Goal: Information Seeking & Learning: Find specific fact

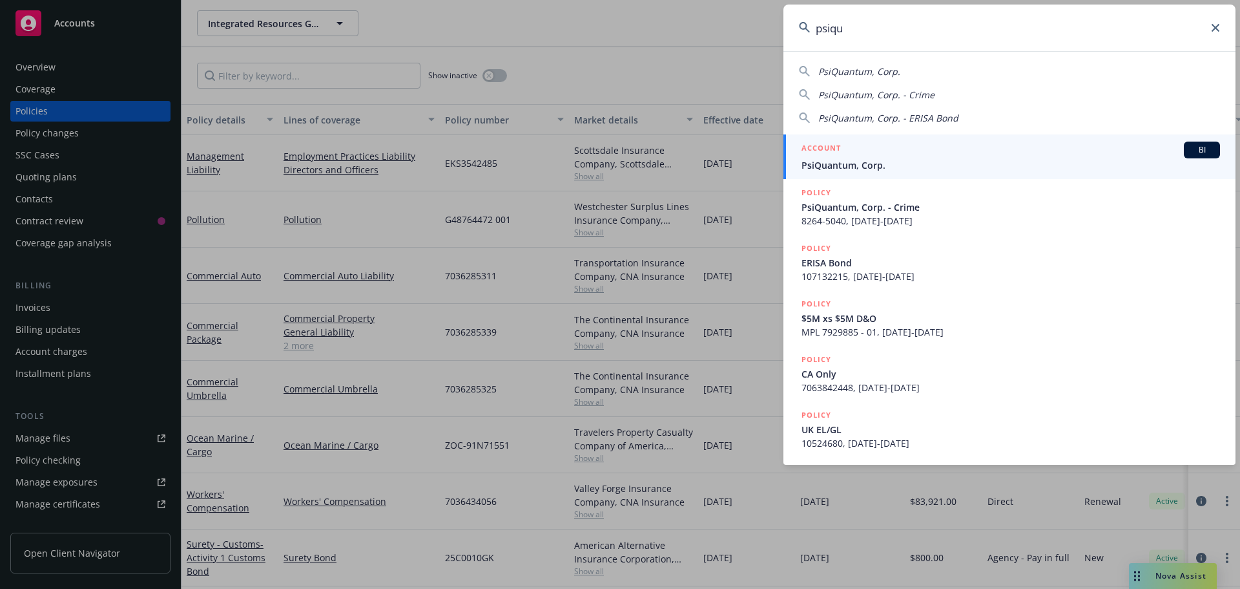
type input "psiqu"
click at [1018, 149] on div "ACCOUNT BI" at bounding box center [1011, 149] width 419 height 17
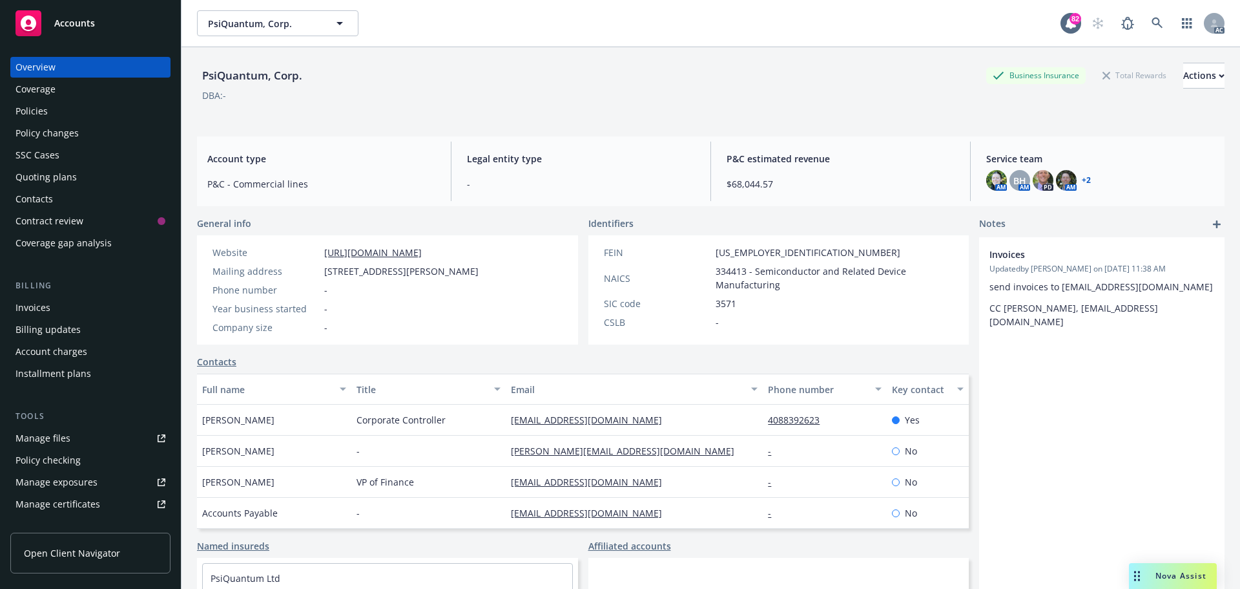
click at [56, 109] on div "Policies" at bounding box center [91, 111] width 150 height 21
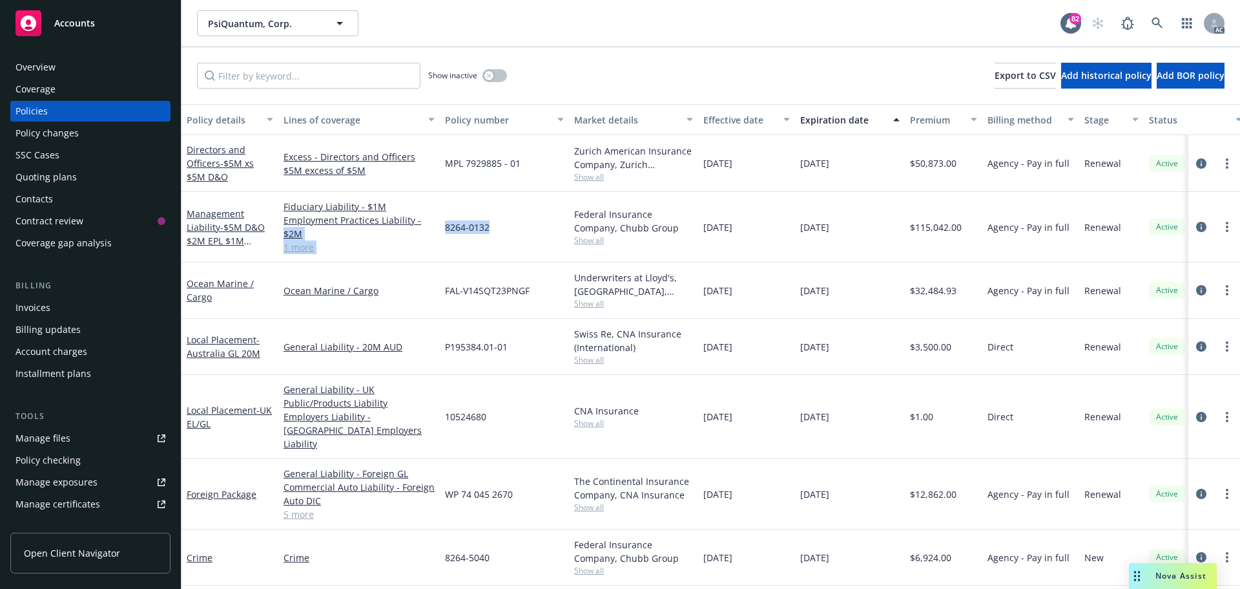
drag, startPoint x: 495, startPoint y: 226, endPoint x: 446, endPoint y: 224, distance: 48.5
click at [440, 225] on div "8264-0132" at bounding box center [504, 227] width 129 height 70
copy span "8264-0132"
click at [599, 245] on span "Show all" at bounding box center [633, 240] width 119 height 11
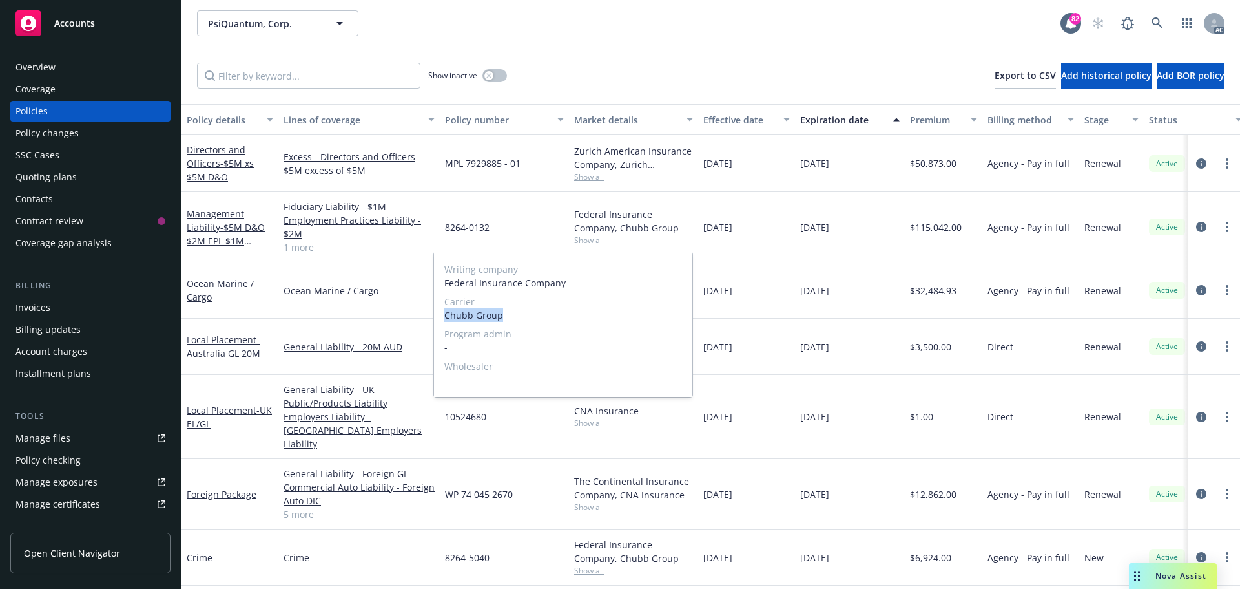
drag, startPoint x: 508, startPoint y: 311, endPoint x: 437, endPoint y: 315, distance: 71.8
click at [437, 315] on div "Writing company Federal Insurance Company Carrier Chubb Group Program admin - W…" at bounding box center [563, 324] width 258 height 145
copy span "Chubb Group"
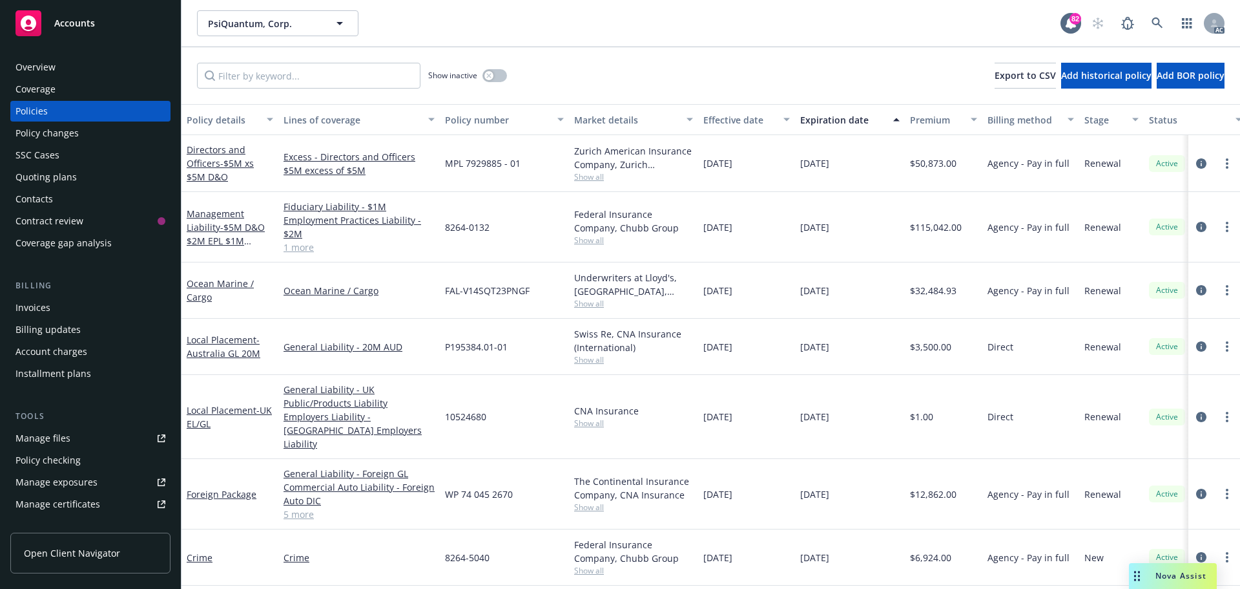
click at [81, 68] on div "Overview" at bounding box center [91, 67] width 150 height 21
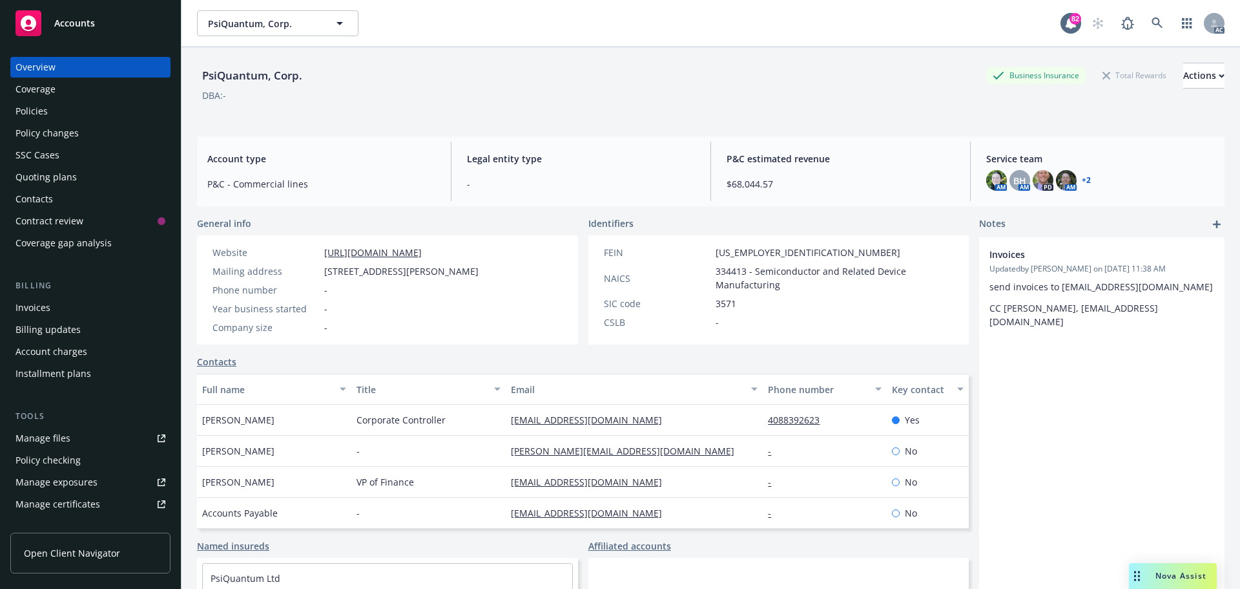
click at [61, 109] on div "Policies" at bounding box center [91, 111] width 150 height 21
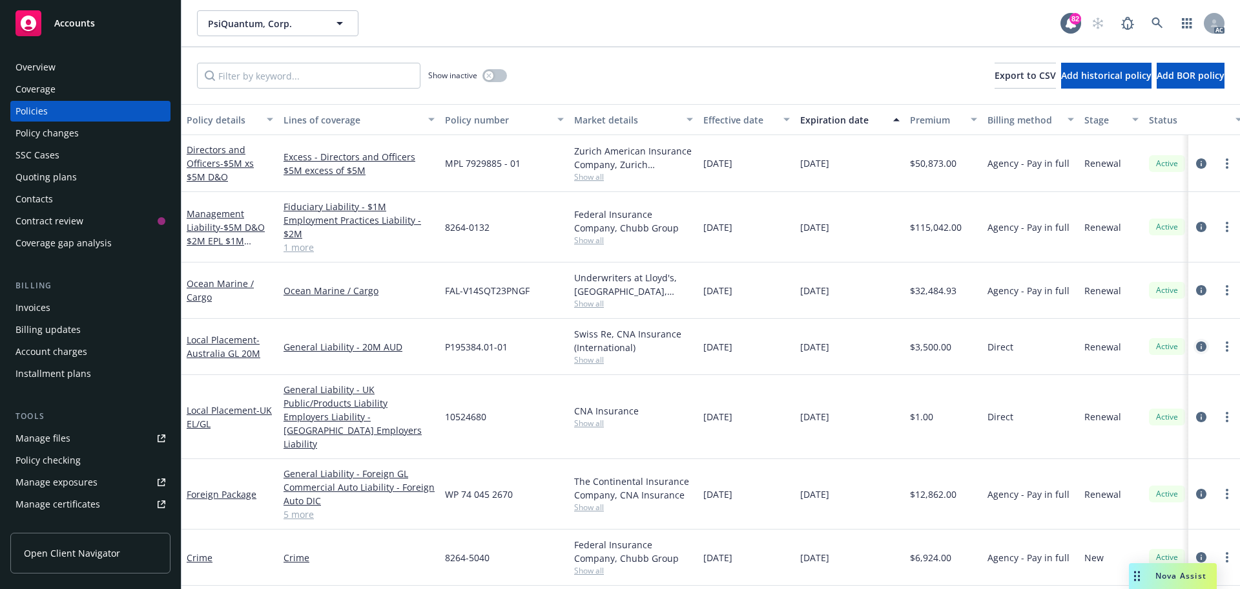
click at [1196, 348] on icon "circleInformation" at bounding box center [1201, 346] width 10 height 10
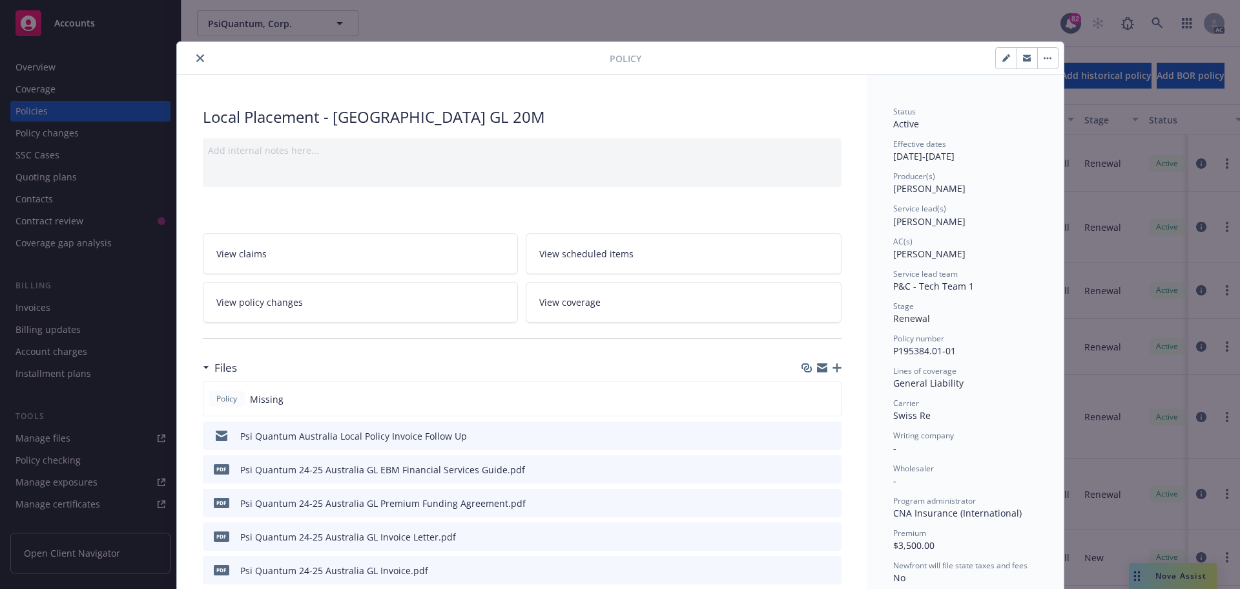
click at [199, 56] on button "close" at bounding box center [201, 58] width 16 height 16
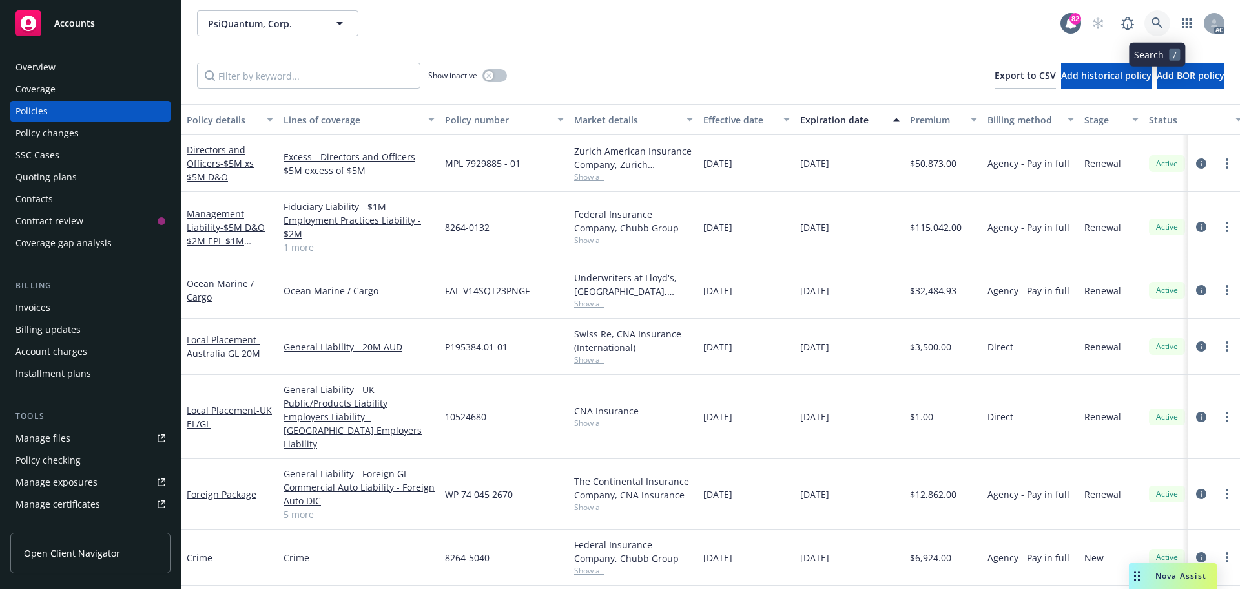
click at [1158, 23] on icon at bounding box center [1158, 23] width 12 height 12
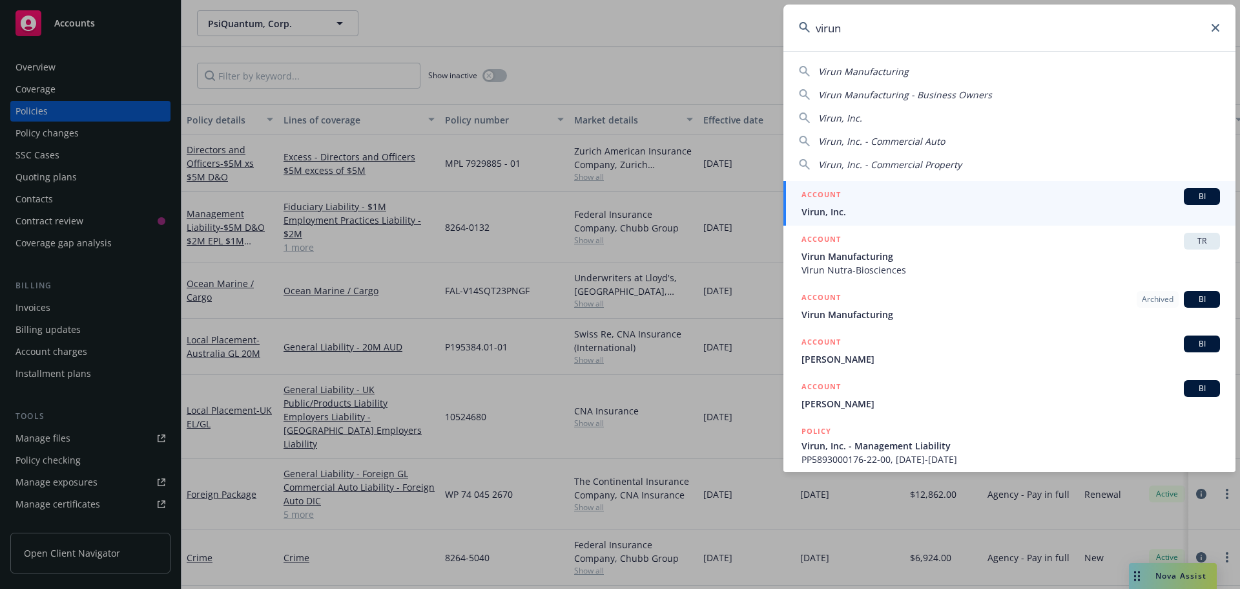
type input "virun"
click at [883, 204] on div "ACCOUNT BI" at bounding box center [1011, 196] width 419 height 17
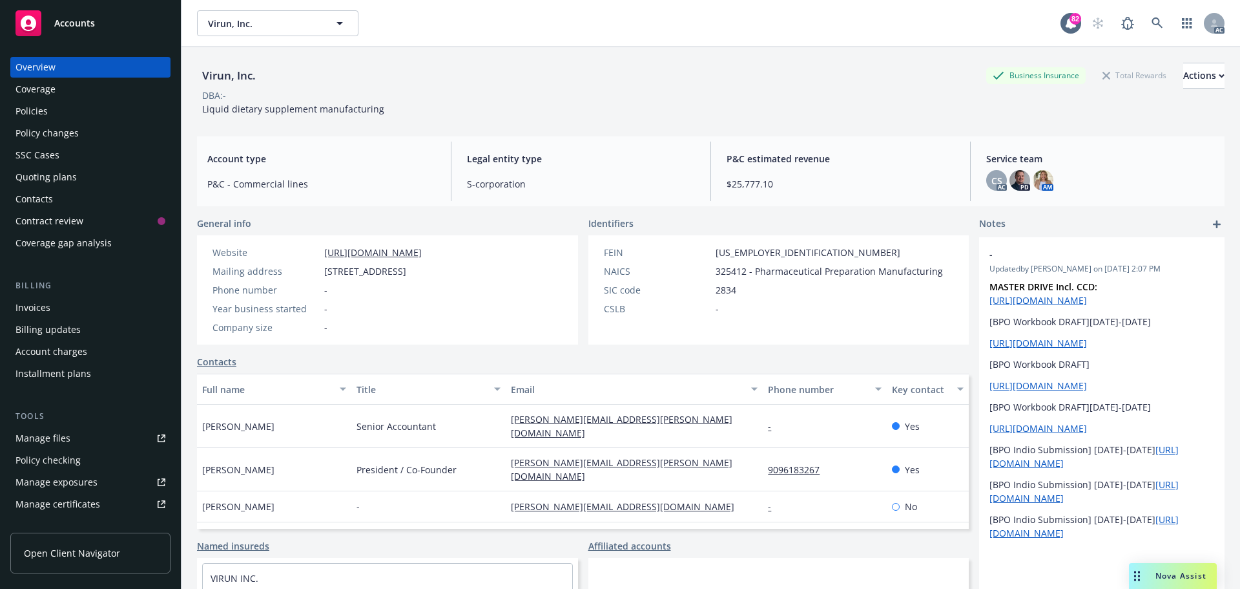
click at [37, 117] on div "Policies" at bounding box center [32, 111] width 32 height 21
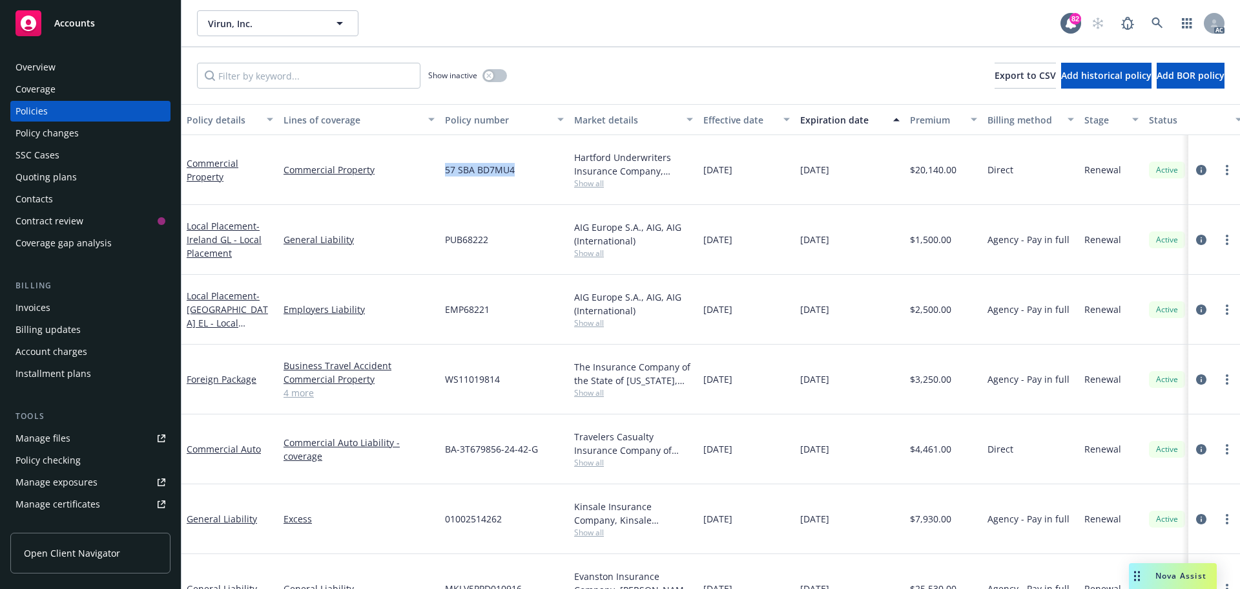
drag, startPoint x: 517, startPoint y: 163, endPoint x: 448, endPoint y: 165, distance: 69.1
click at [448, 165] on div "57 SBA BD7MU4" at bounding box center [504, 170] width 129 height 70
copy span "57 SBA BD7MU4"
click at [496, 77] on button "button" at bounding box center [495, 75] width 25 height 13
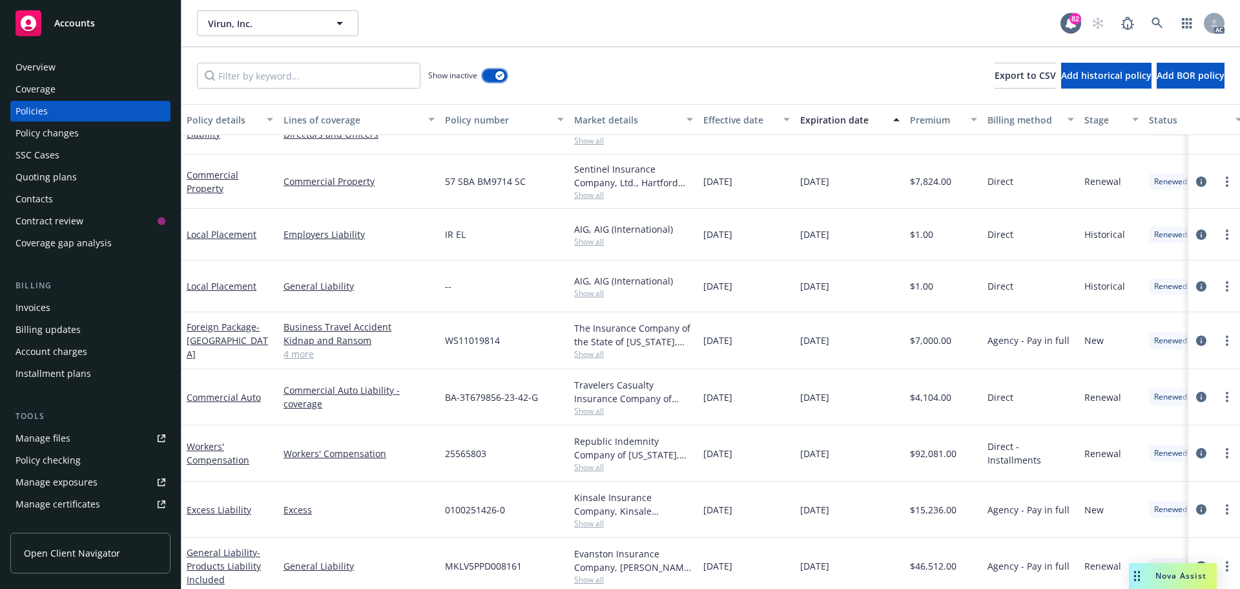
scroll to position [981, 0]
